Goal: Check status: Check status

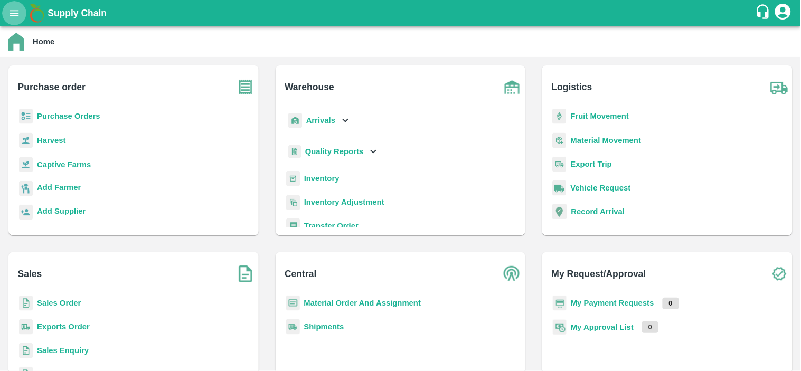
click at [16, 16] on icon "open drawer" at bounding box center [14, 13] width 12 height 12
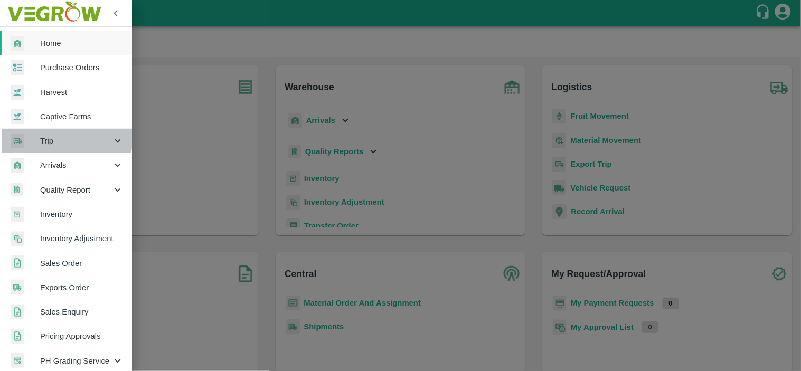
click at [34, 134] on div at bounding box center [26, 141] width 30 height 15
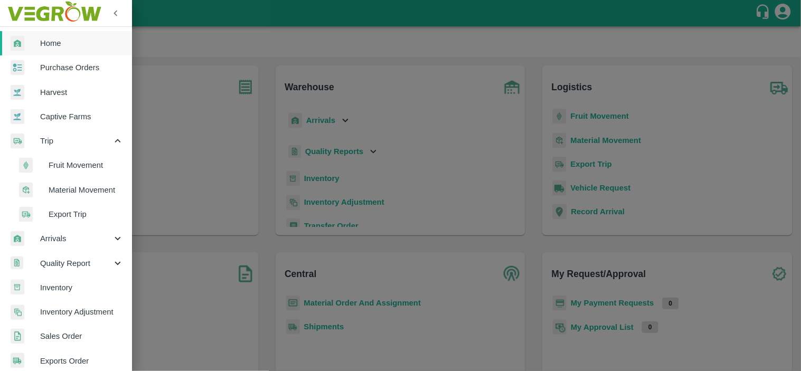
click at [68, 164] on span "Fruit Movement" at bounding box center [86, 165] width 75 height 12
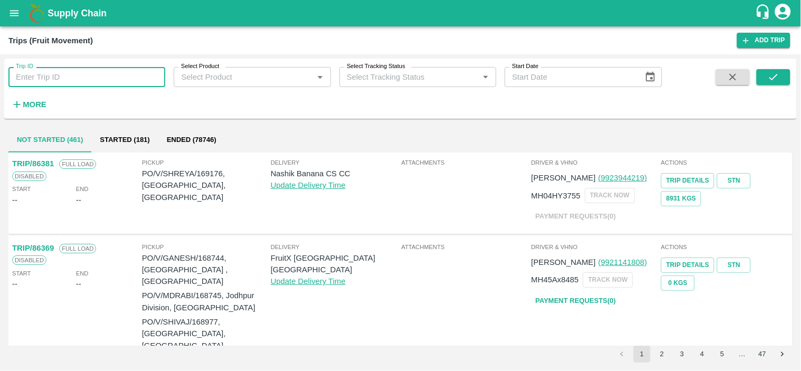
click at [77, 81] on input "Trip ID" at bounding box center [86, 77] width 157 height 20
paste input "66549"
type input "66549"
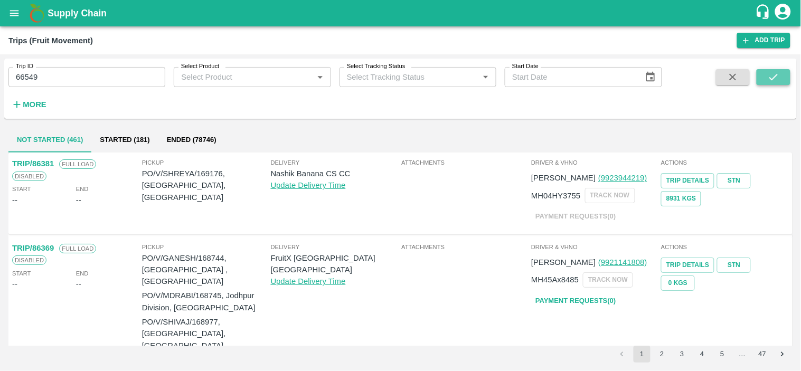
click at [764, 74] on button "submit" at bounding box center [773, 77] width 34 height 16
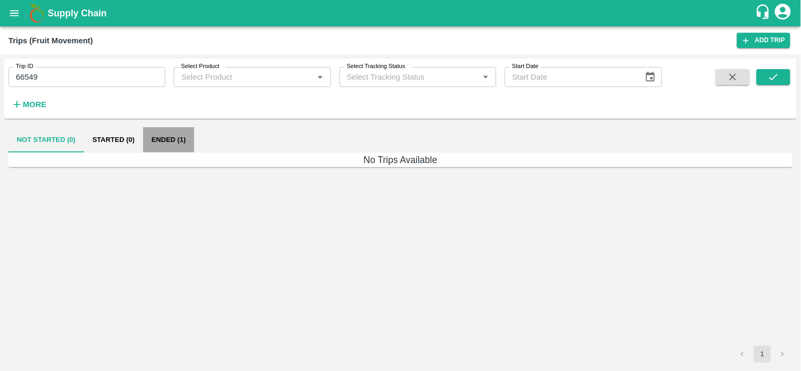
click at [156, 148] on button "Ended (1)" at bounding box center [168, 139] width 51 height 25
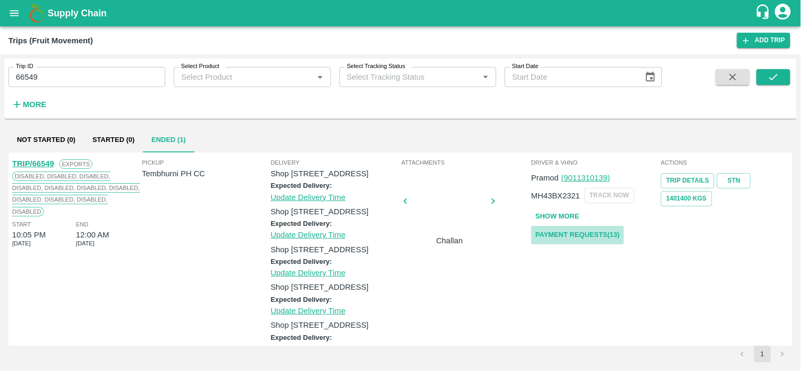
click at [574, 233] on link "Payment Requests( 13 )" at bounding box center [577, 235] width 93 height 18
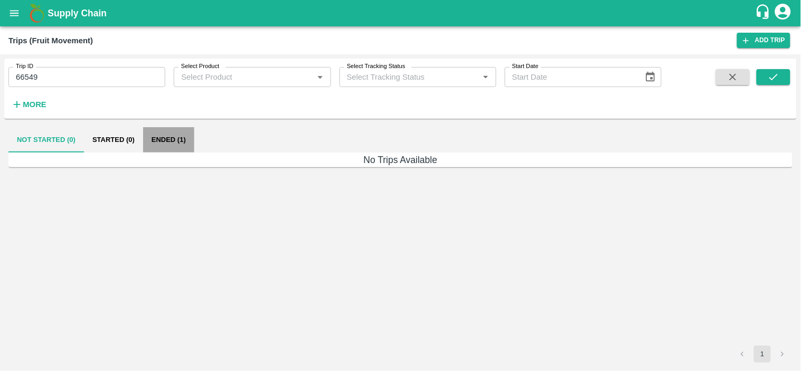
click at [166, 143] on button "Ended (1)" at bounding box center [168, 139] width 51 height 25
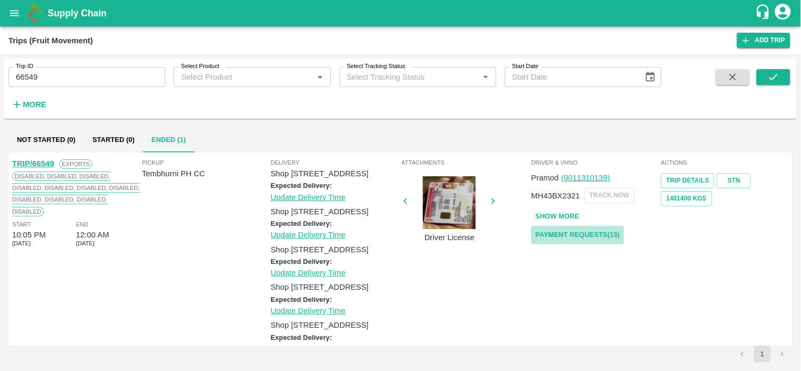
click at [582, 230] on link "Payment Requests( 13 )" at bounding box center [577, 235] width 93 height 18
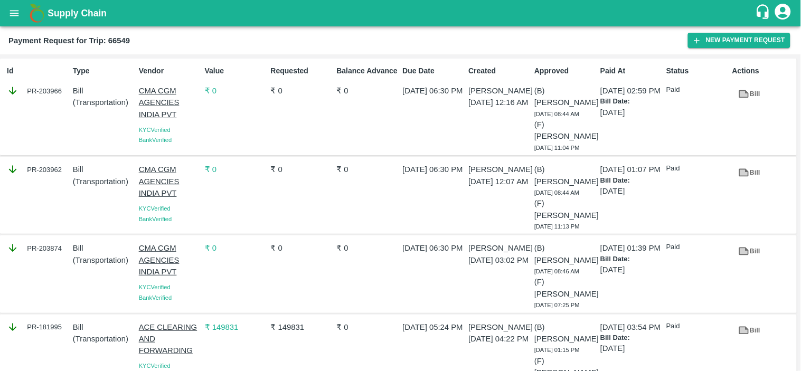
scroll to position [526, 0]
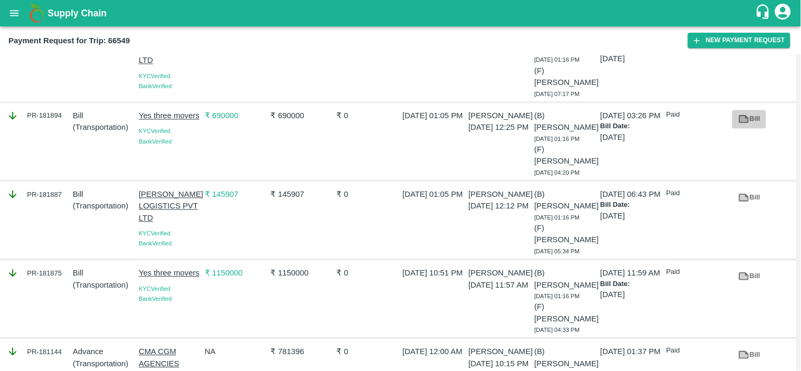
click at [741, 125] on icon at bounding box center [744, 119] width 12 height 12
